Goal: Information Seeking & Learning: Find specific fact

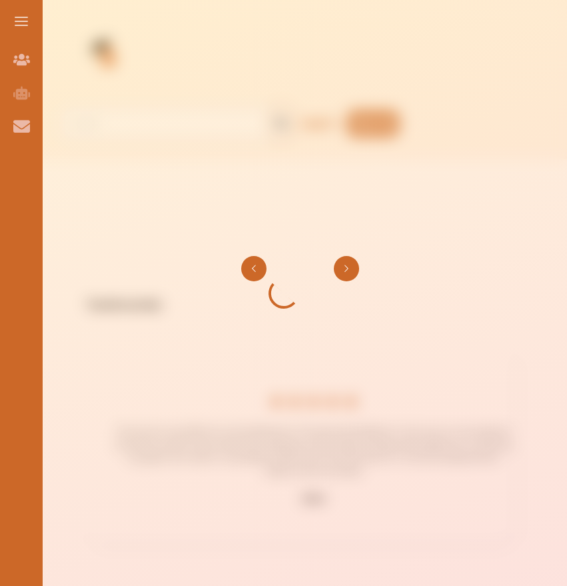
click at [350, 265] on button "Go to next slide" at bounding box center [346, 268] width 25 height 25
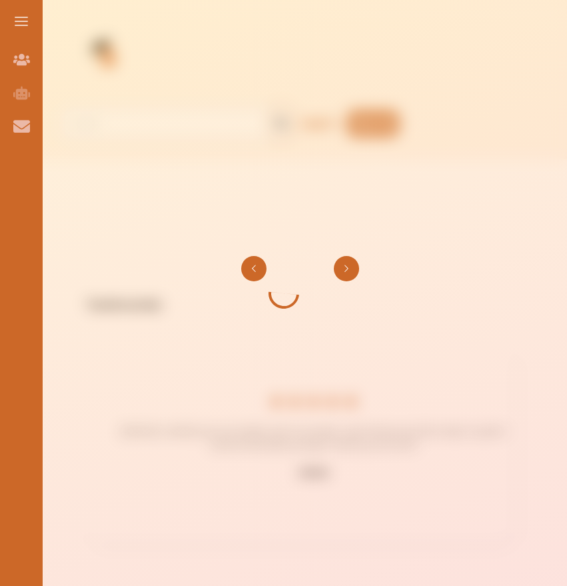
click at [350, 266] on button "Go to next slide" at bounding box center [346, 268] width 25 height 25
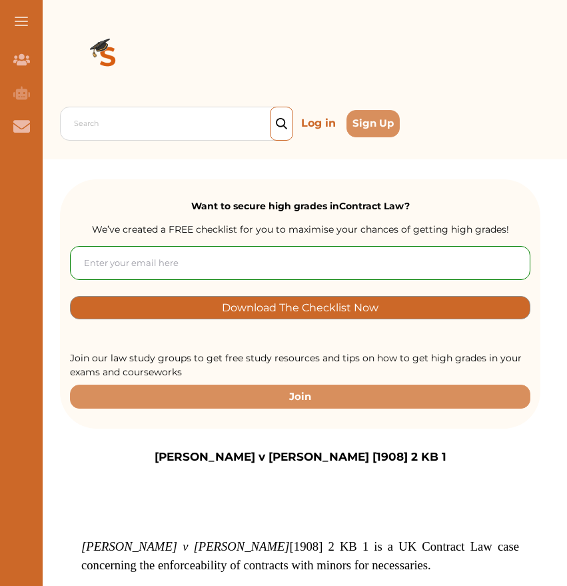
click at [228, 259] on input "email" at bounding box center [300, 263] width 460 height 34
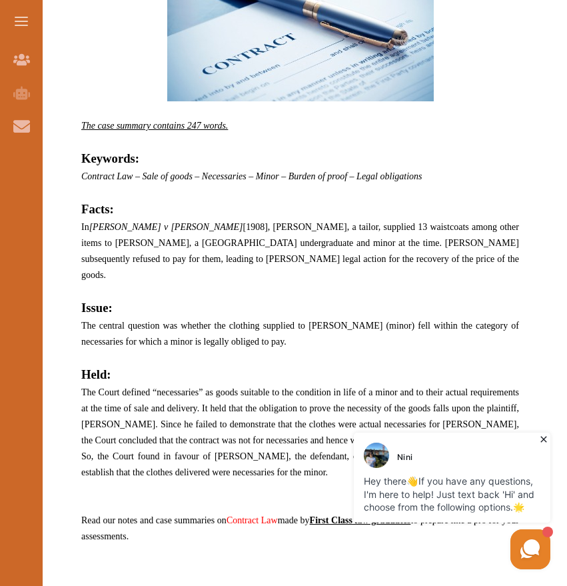
scroll to position [629, 0]
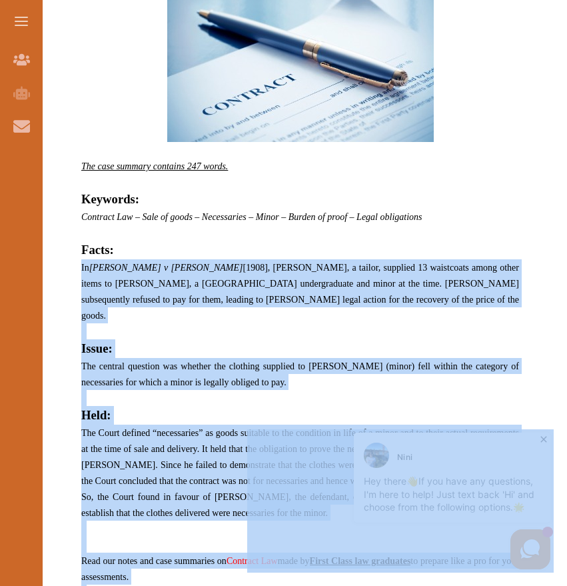
drag, startPoint x: 327, startPoint y: 690, endPoint x: 271, endPoint y: 480, distance: 217.8
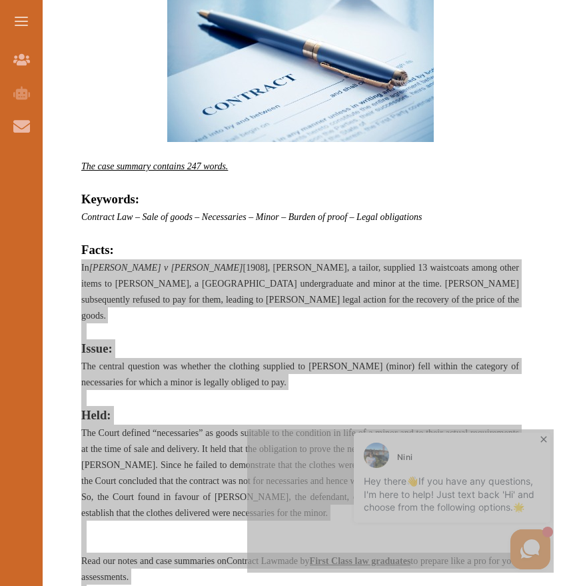
click at [271, 480] on div "[PERSON_NAME] Hey there 👋 If you have any questions, I'm here to help! Just tex…" at bounding box center [400, 500] width 306 height 143
click at [274, 490] on div "[PERSON_NAME] Hey there 👋 If you have any questions, I'm here to help! Just tex…" at bounding box center [400, 500] width 306 height 143
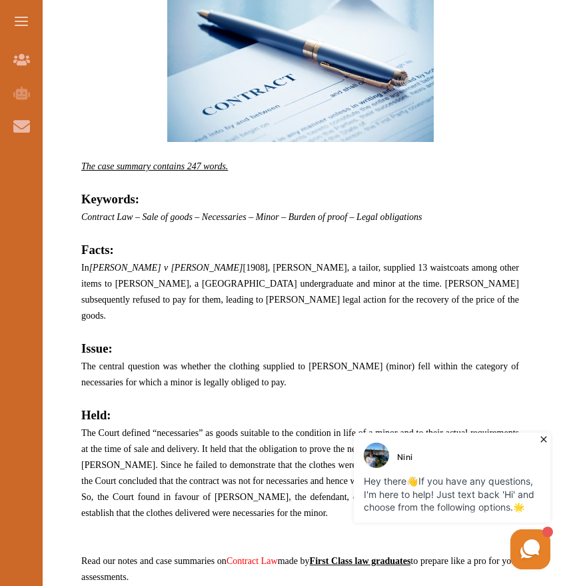
click at [201, 364] on span "The central question was whether the clothing supplied to [PERSON_NAME] (minor)…" at bounding box center [300, 374] width 438 height 26
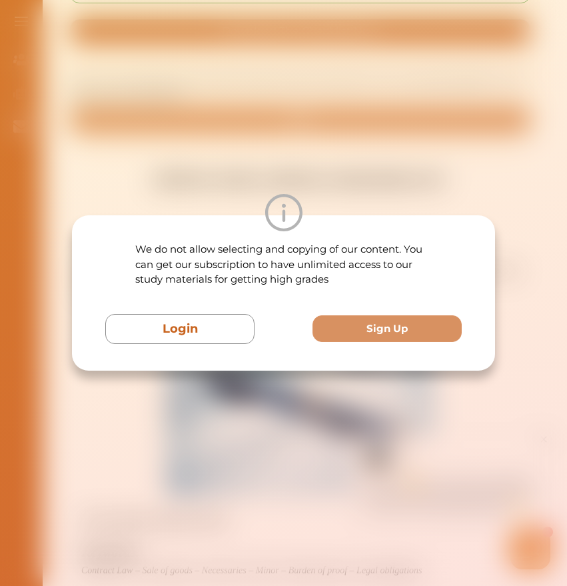
scroll to position [221, 0]
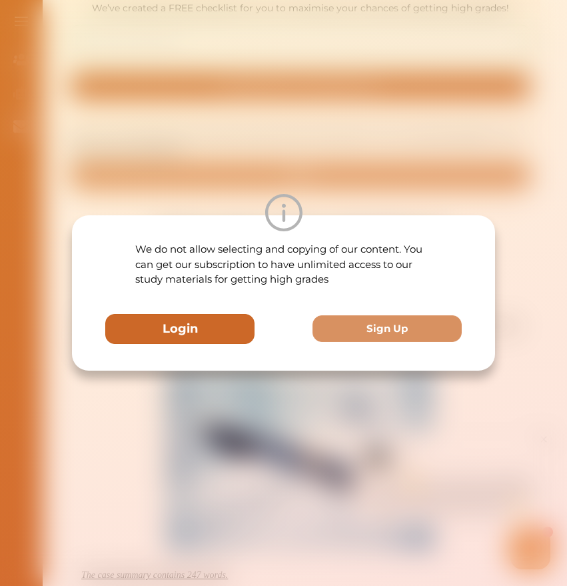
click at [215, 325] on button "Login" at bounding box center [179, 329] width 149 height 30
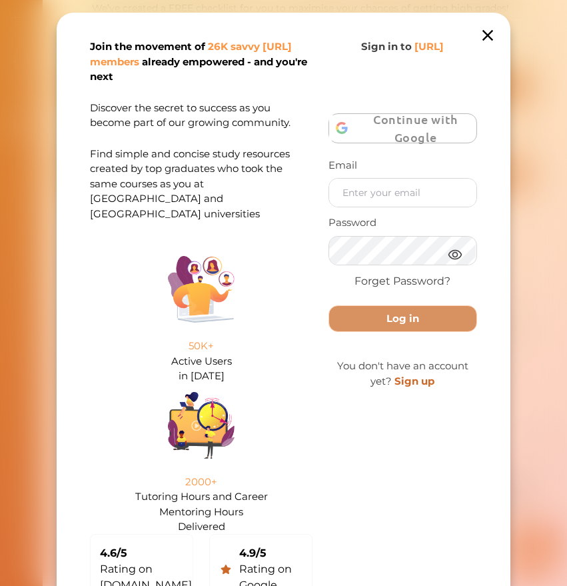
click at [490, 36] on icon at bounding box center [487, 35] width 19 height 19
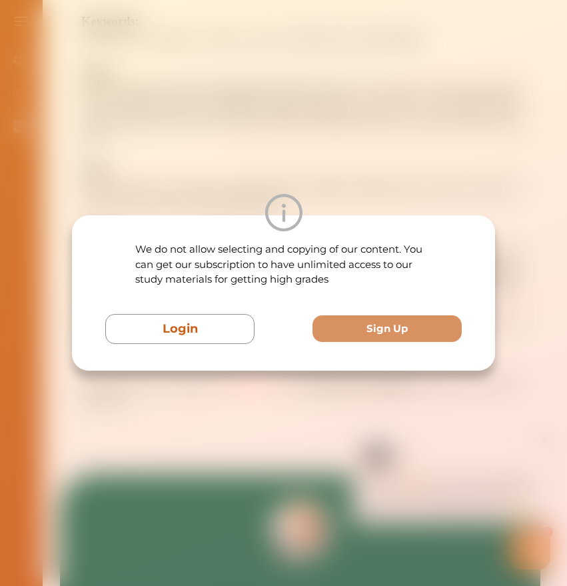
scroll to position [819, 0]
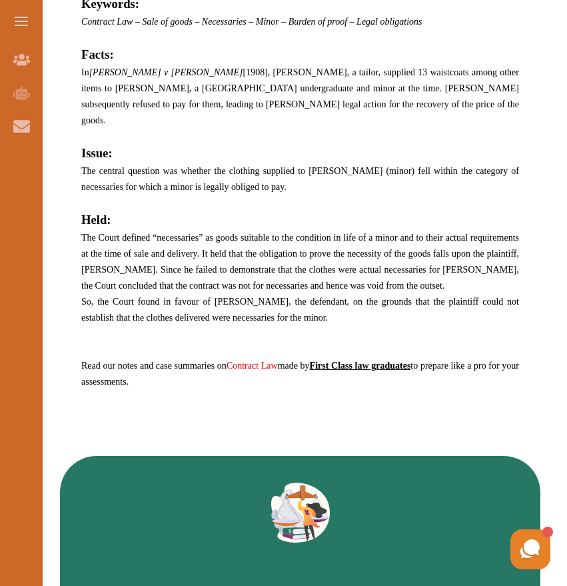
scroll to position [829, 0]
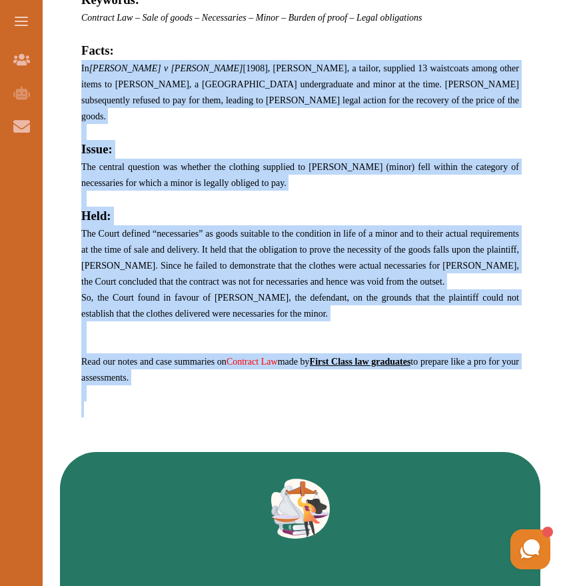
drag, startPoint x: 79, startPoint y: 63, endPoint x: 175, endPoint y: 394, distance: 345.3
click at [175, 394] on div "Nash v Inman [1908] 2 KB 1 is a UK Contract Law case concerning the enforceabil…" at bounding box center [300, 34] width 480 height 797
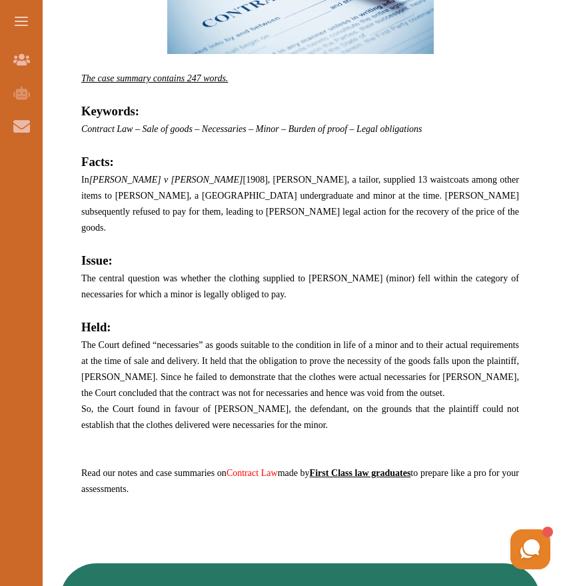
scroll to position [694, 0]
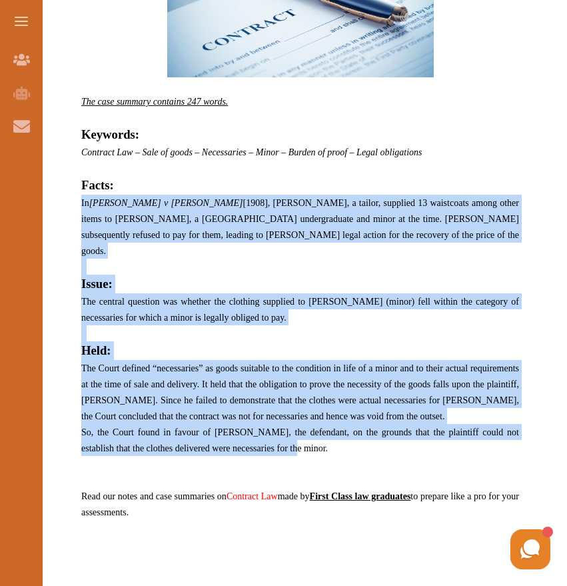
drag, startPoint x: 277, startPoint y: 430, endPoint x: 82, endPoint y: 201, distance: 301.5
click at [82, 201] on p "Nash v Inman [1908] 2 KB 1 is a UK Contract Law case concerning the enforceabil…" at bounding box center [300, 205] width 438 height 725
copy p "In Nash v Inman [1908], Mr. Nash, a tailor, supplied 13 waistcoats among other …"
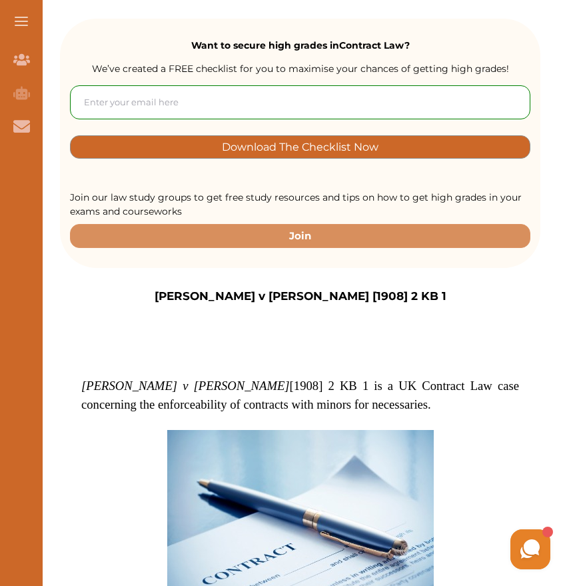
scroll to position [161, 0]
drag, startPoint x: 306, startPoint y: 292, endPoint x: 381, endPoint y: 297, distance: 75.4
click at [381, 297] on div "[PERSON_NAME] v [PERSON_NAME] [1908] 2 KB 1" at bounding box center [300, 296] width 480 height 17
copy p "[1908] 2 KB 1"
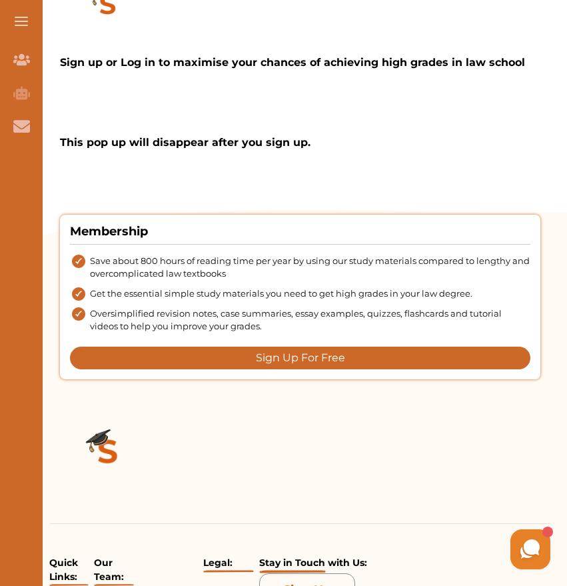
scroll to position [1903, 0]
